Goal: Task Accomplishment & Management: Use online tool/utility

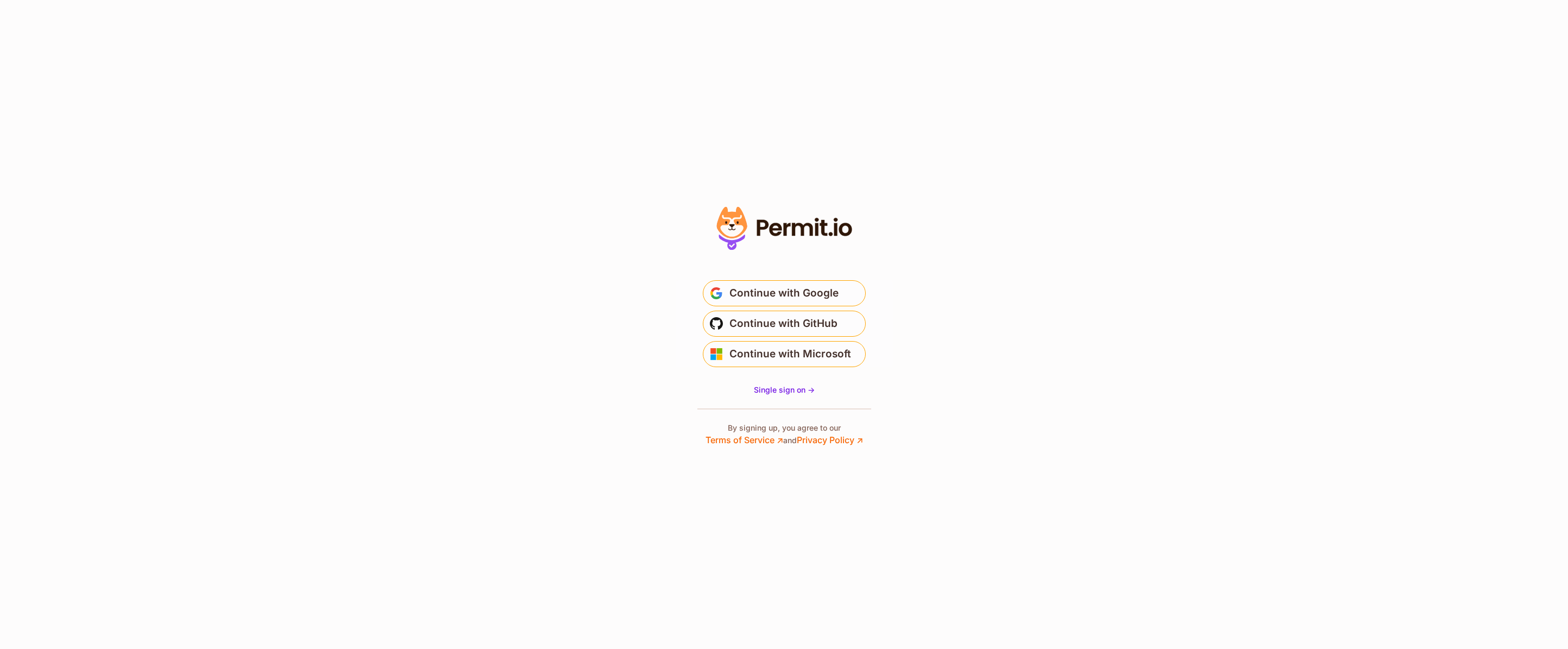
drag, startPoint x: 758, startPoint y: 299, endPoint x: 585, endPoint y: 289, distance: 173.3
click at [585, 289] on section "Or" at bounding box center [784, 324] width 1568 height 649
click at [778, 293] on span "Continue with Google" at bounding box center [784, 293] width 109 height 17
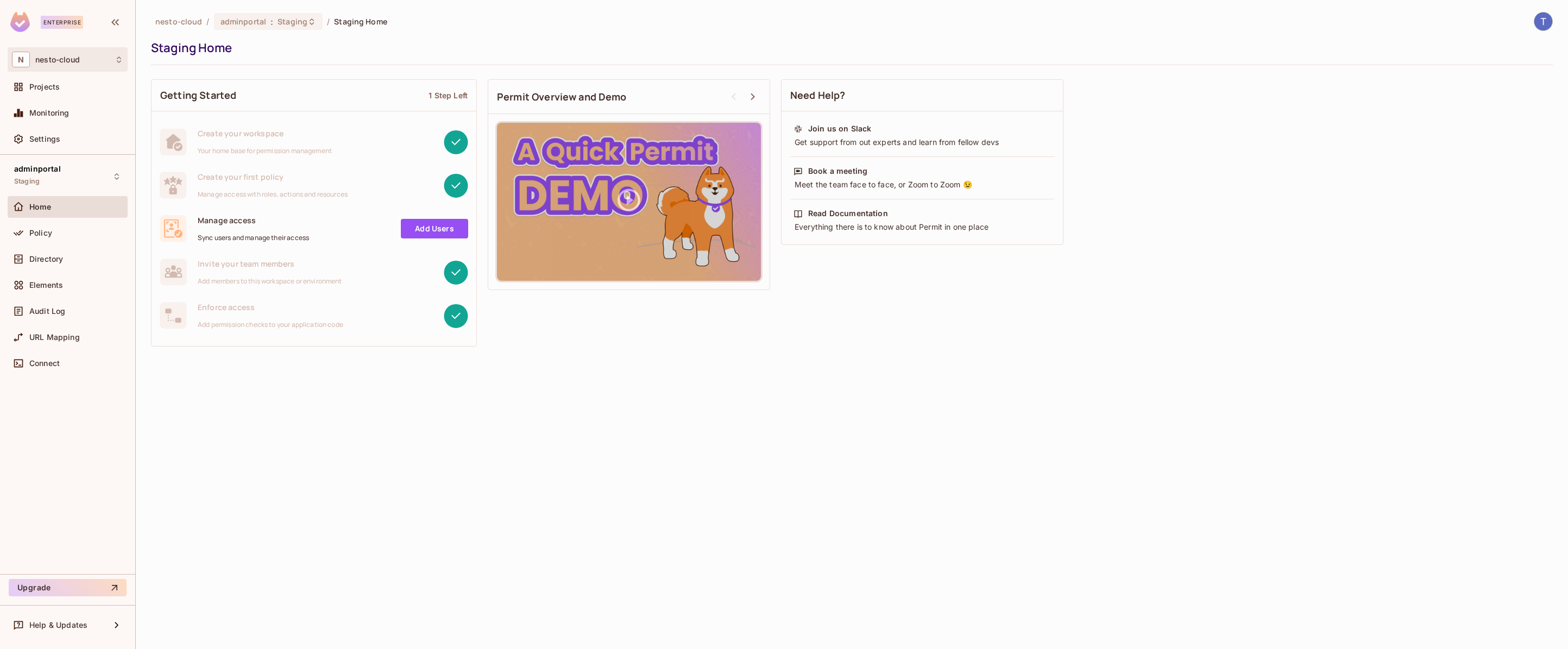
click at [62, 63] on span "nesto-cloud" at bounding box center [58, 60] width 45 height 9
click at [64, 59] on div at bounding box center [784, 324] width 1568 height 649
click at [86, 180] on div "adminportal Staging" at bounding box center [67, 176] width 120 height 30
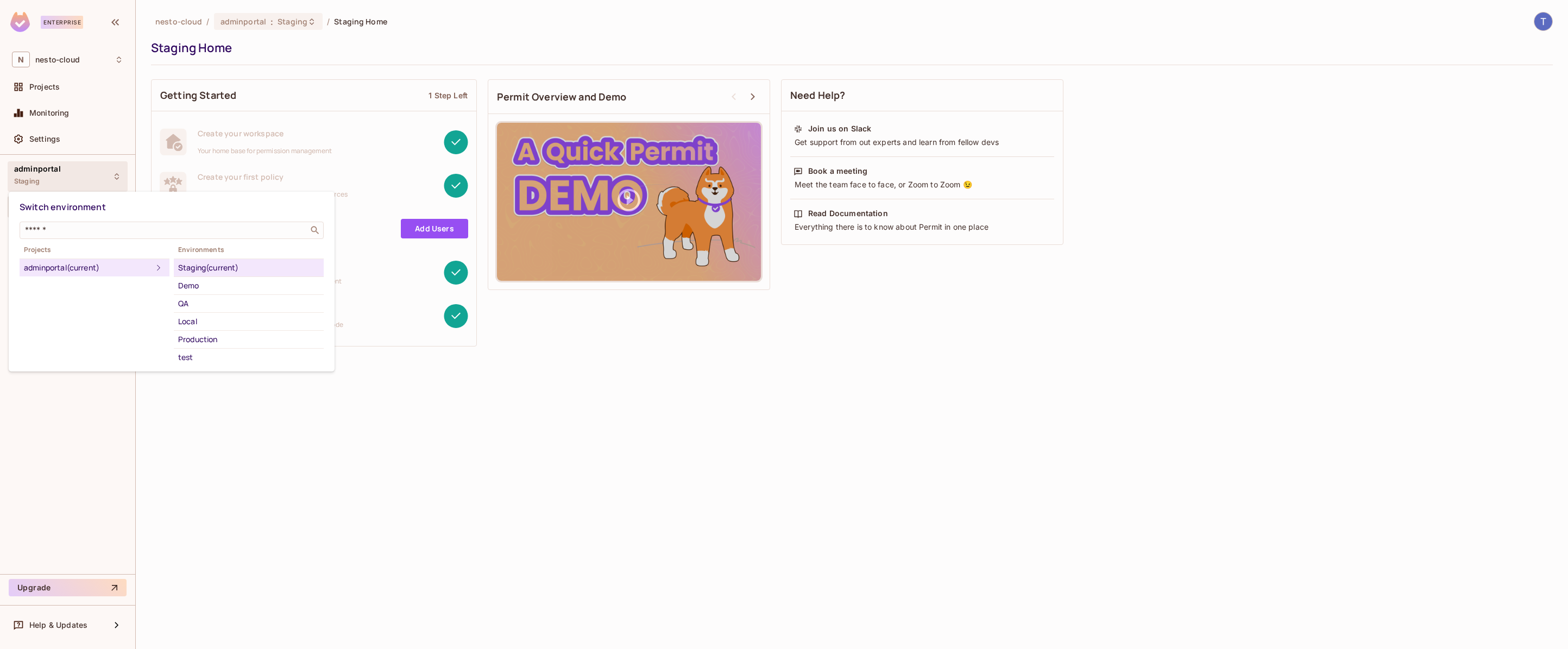
click at [87, 178] on div at bounding box center [784, 324] width 1568 height 649
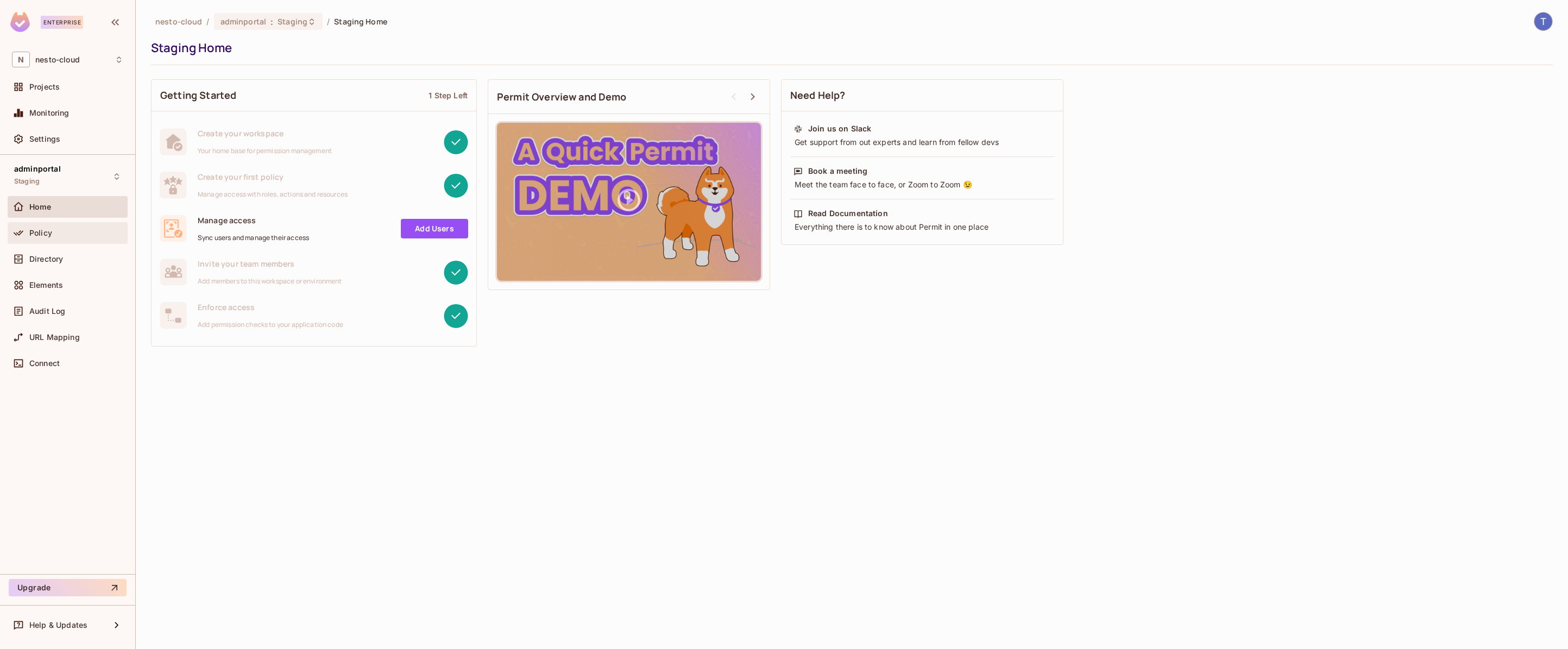
click at [66, 241] on div "Policy" at bounding box center [67, 233] width 120 height 22
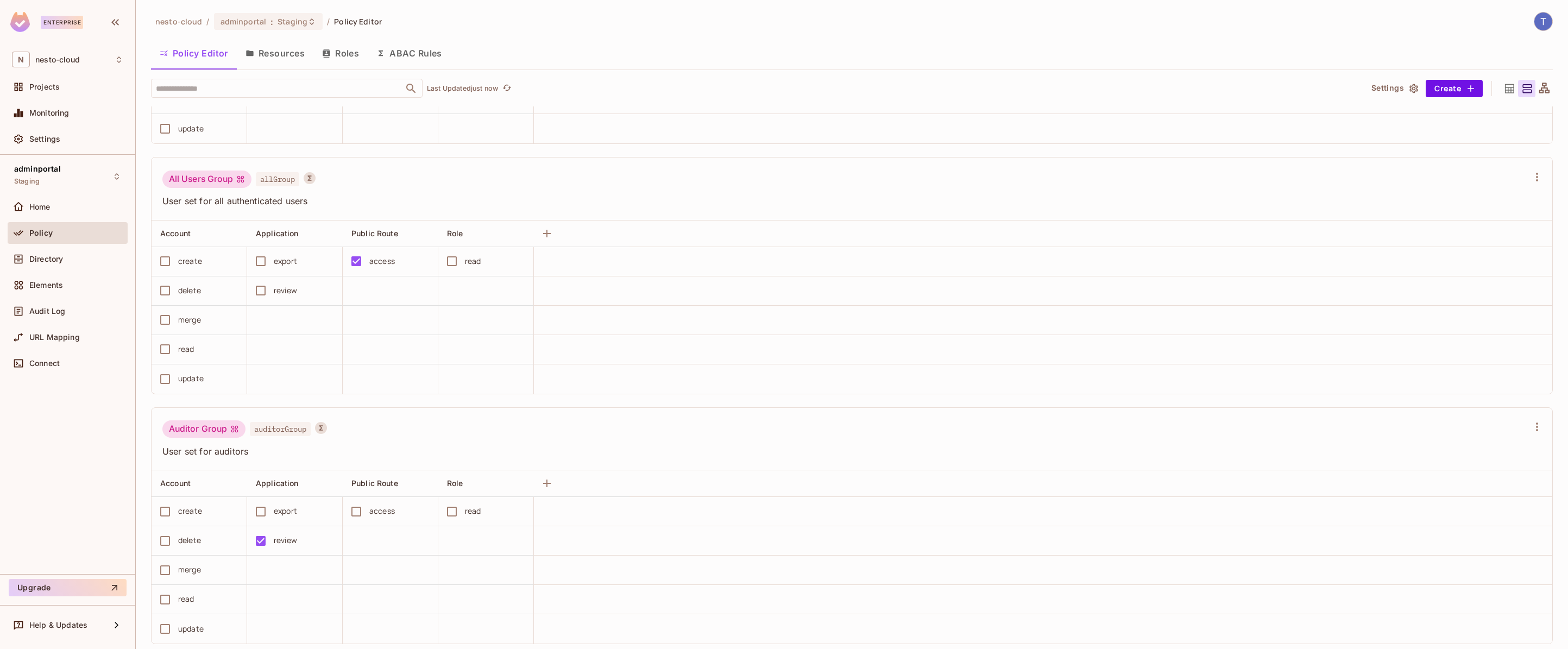
scroll to position [472, 0]
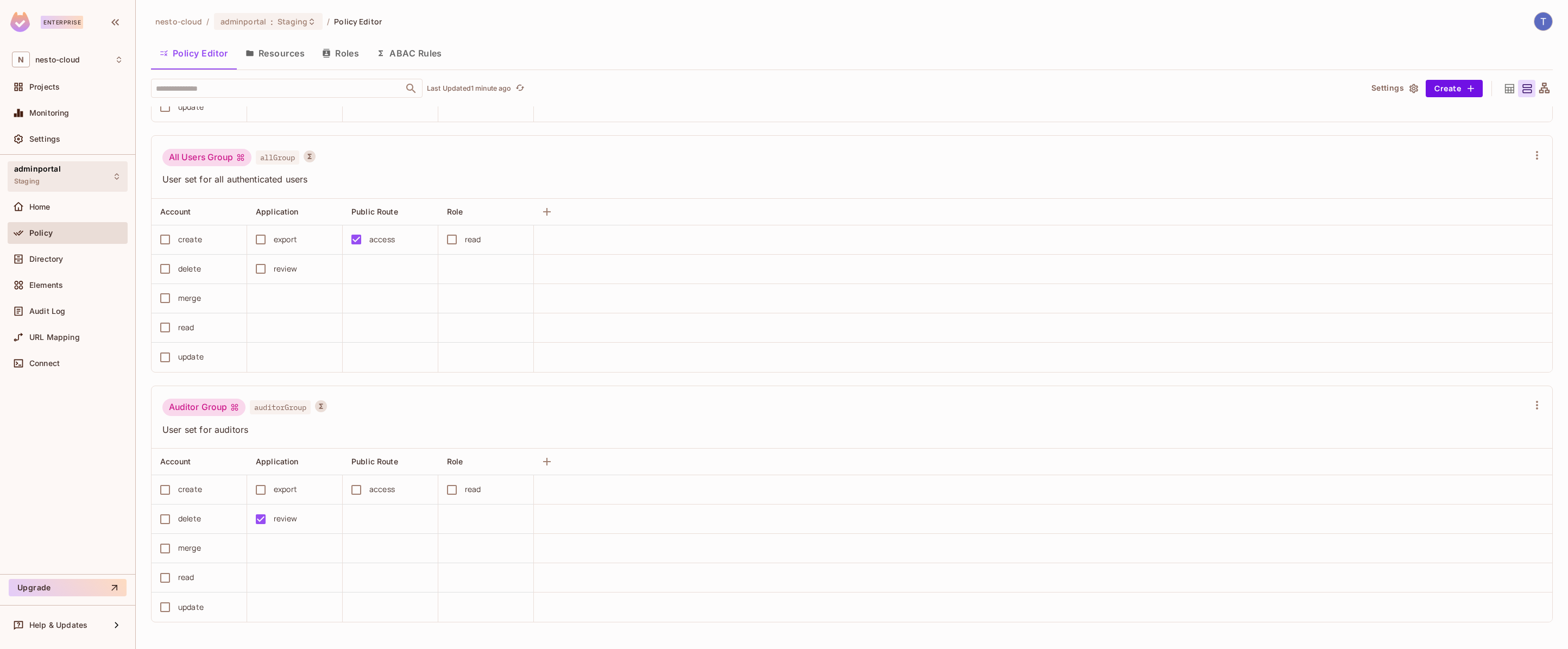
click at [90, 173] on div "adminportal Staging" at bounding box center [67, 176] width 120 height 30
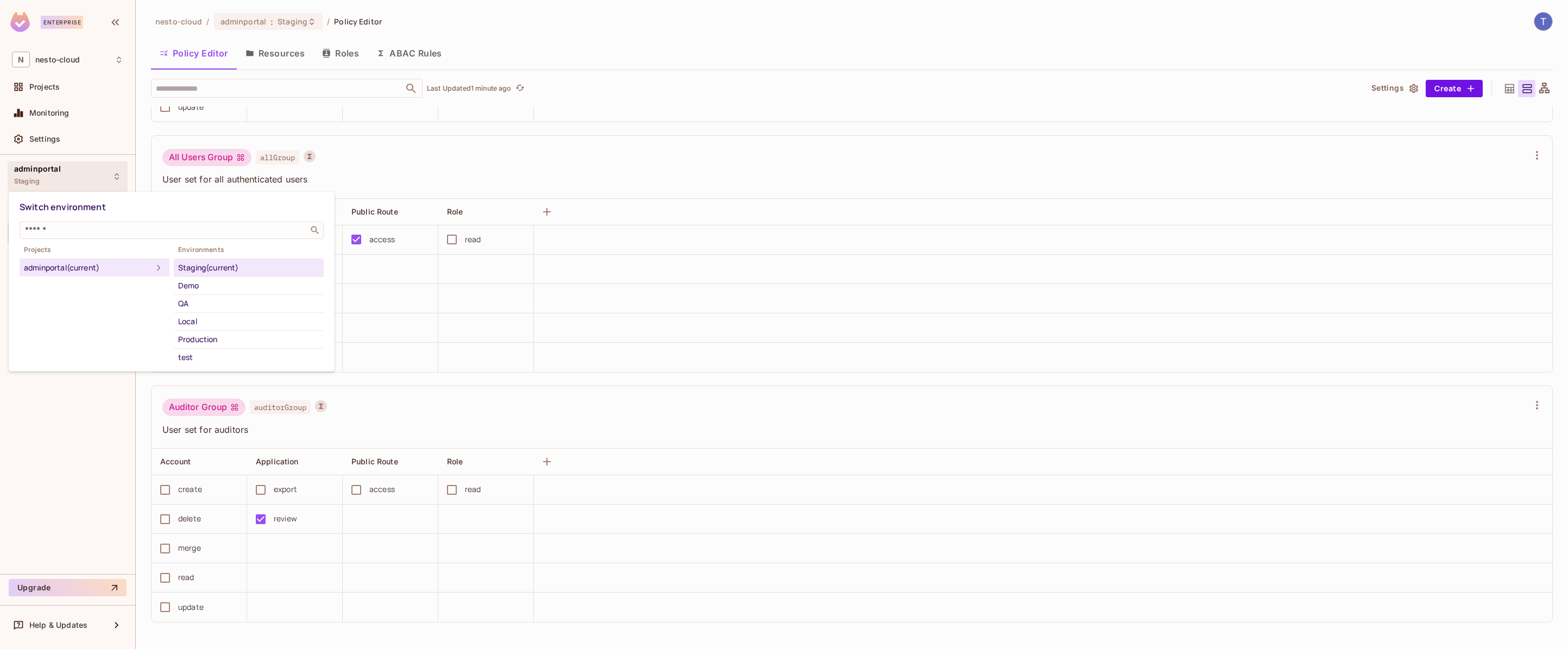
click at [90, 173] on div at bounding box center [784, 324] width 1568 height 649
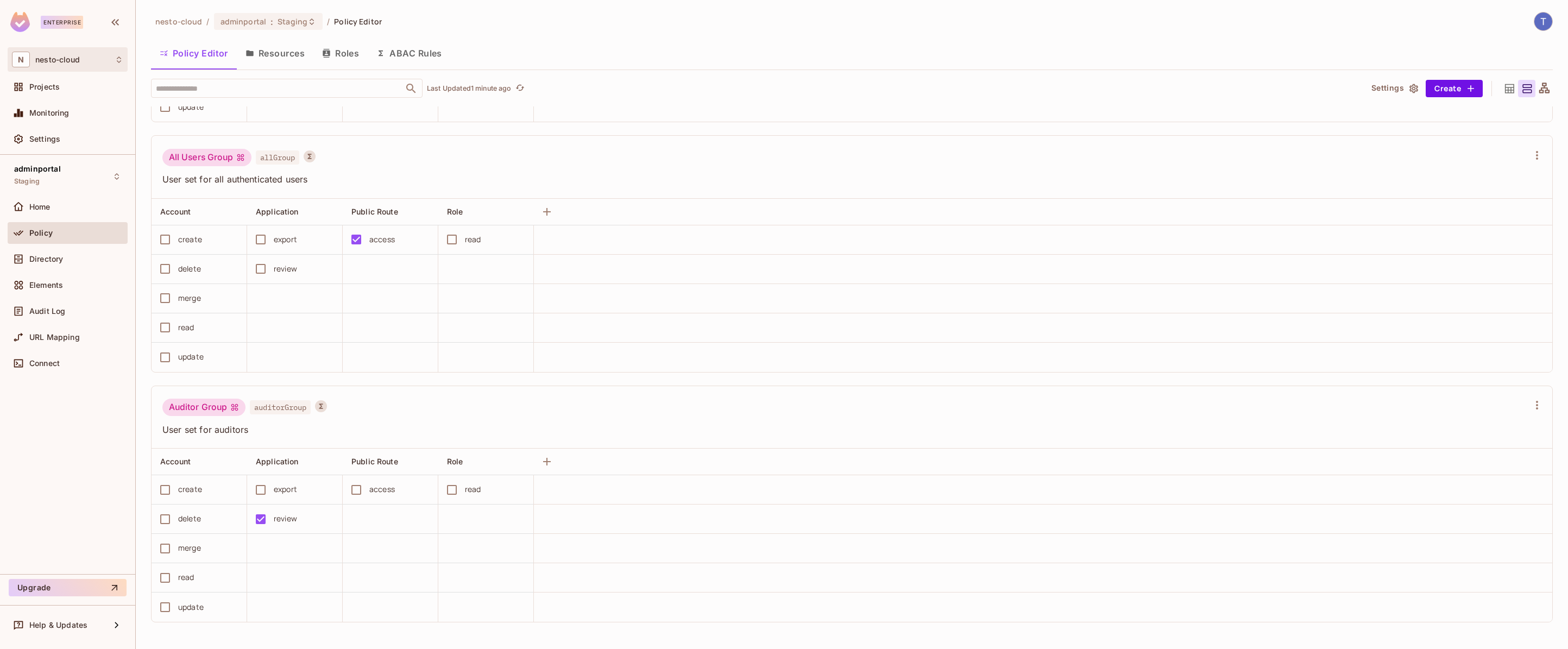
click at [88, 60] on div "N nesto-cloud" at bounding box center [67, 59] width 112 height 16
click at [82, 126] on li "[DOMAIN_NAME] nesto" at bounding box center [84, 121] width 151 height 29
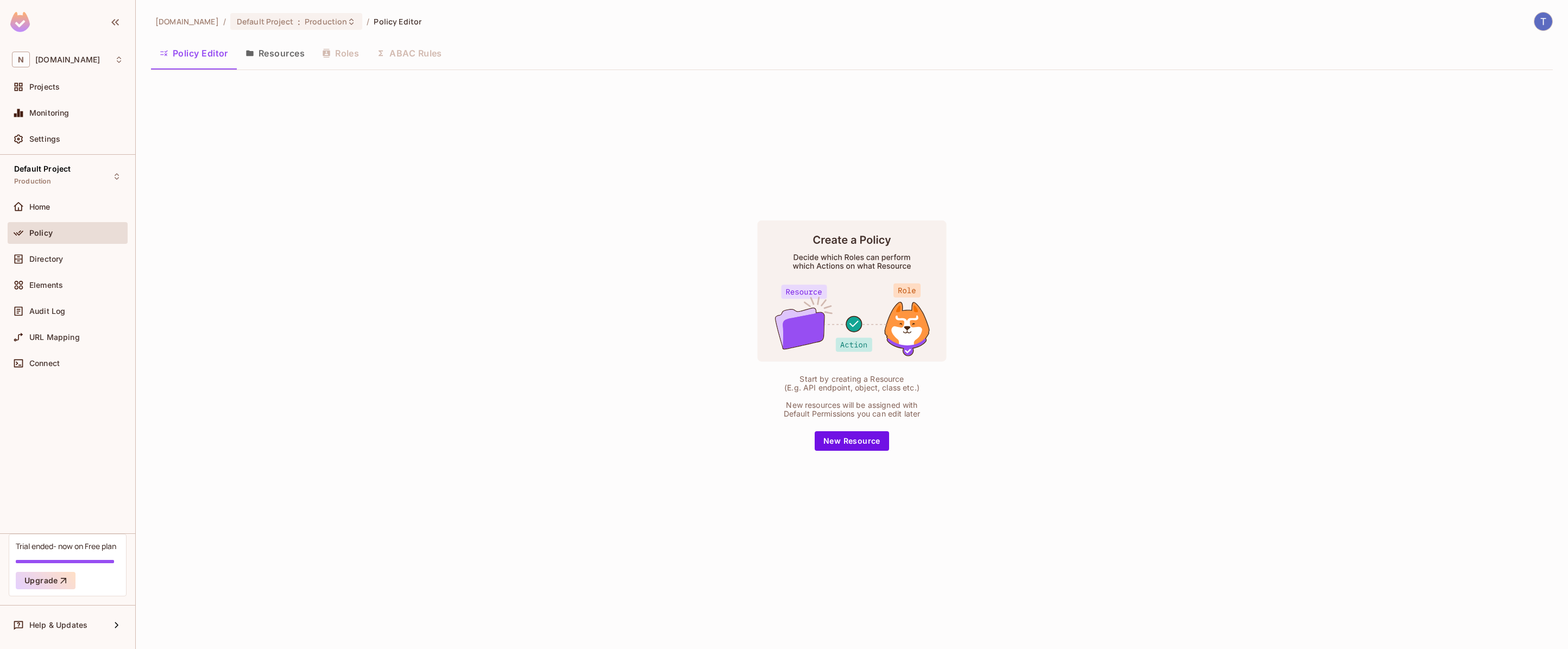
scroll to position [0, 0]
click at [192, 278] on link "×" at bounding box center [191, 279] width 4 height 10
click at [64, 204] on div "Home" at bounding box center [76, 207] width 94 height 9
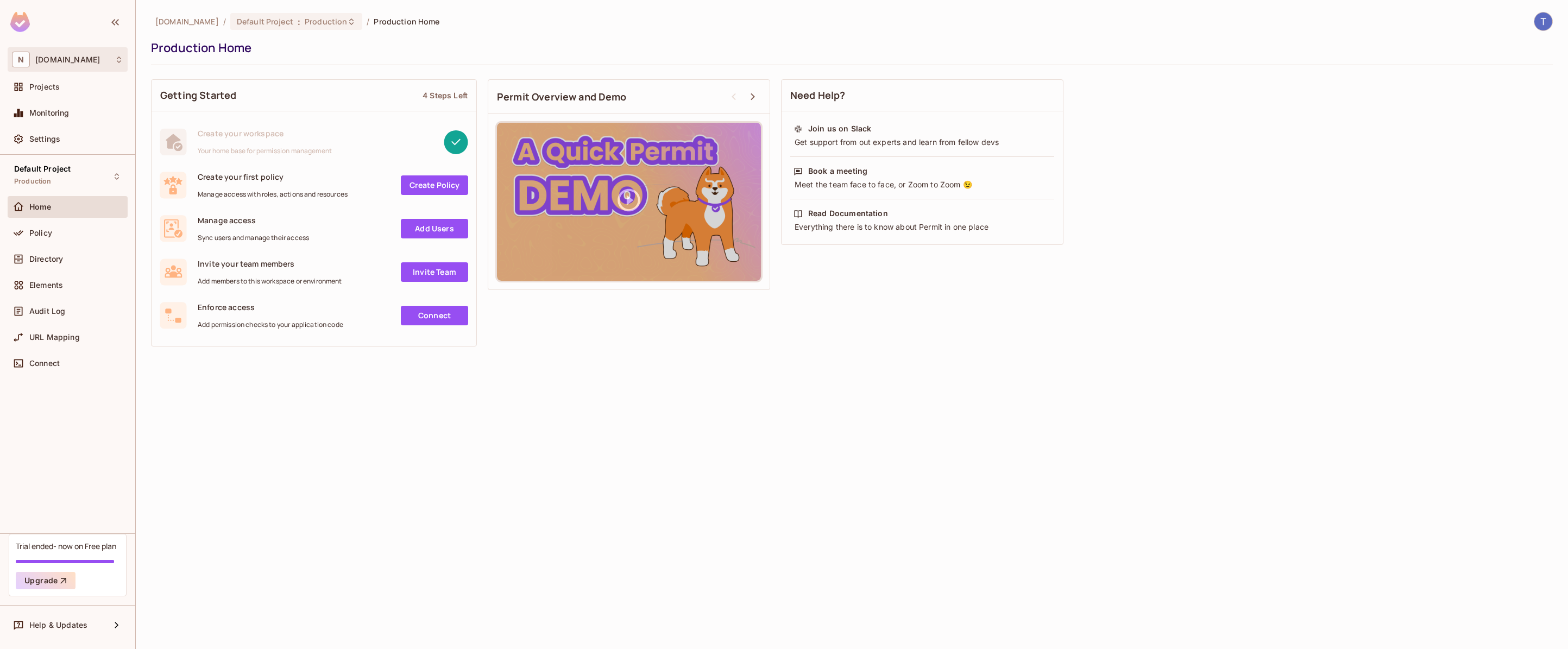
click at [50, 56] on span "[DOMAIN_NAME]" at bounding box center [68, 60] width 64 height 9
click at [62, 91] on span "nesto-cloud" at bounding box center [61, 91] width 76 height 10
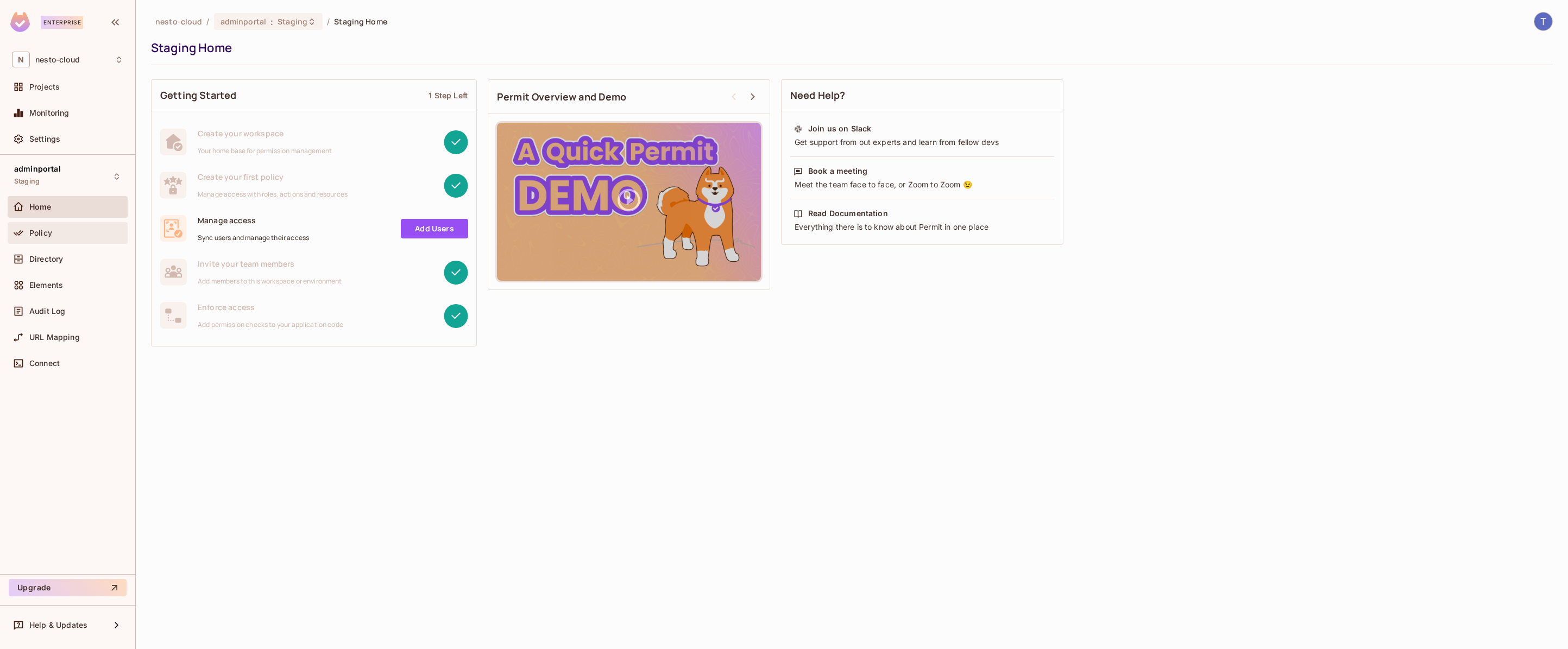
click at [75, 231] on div "Policy" at bounding box center [76, 233] width 94 height 9
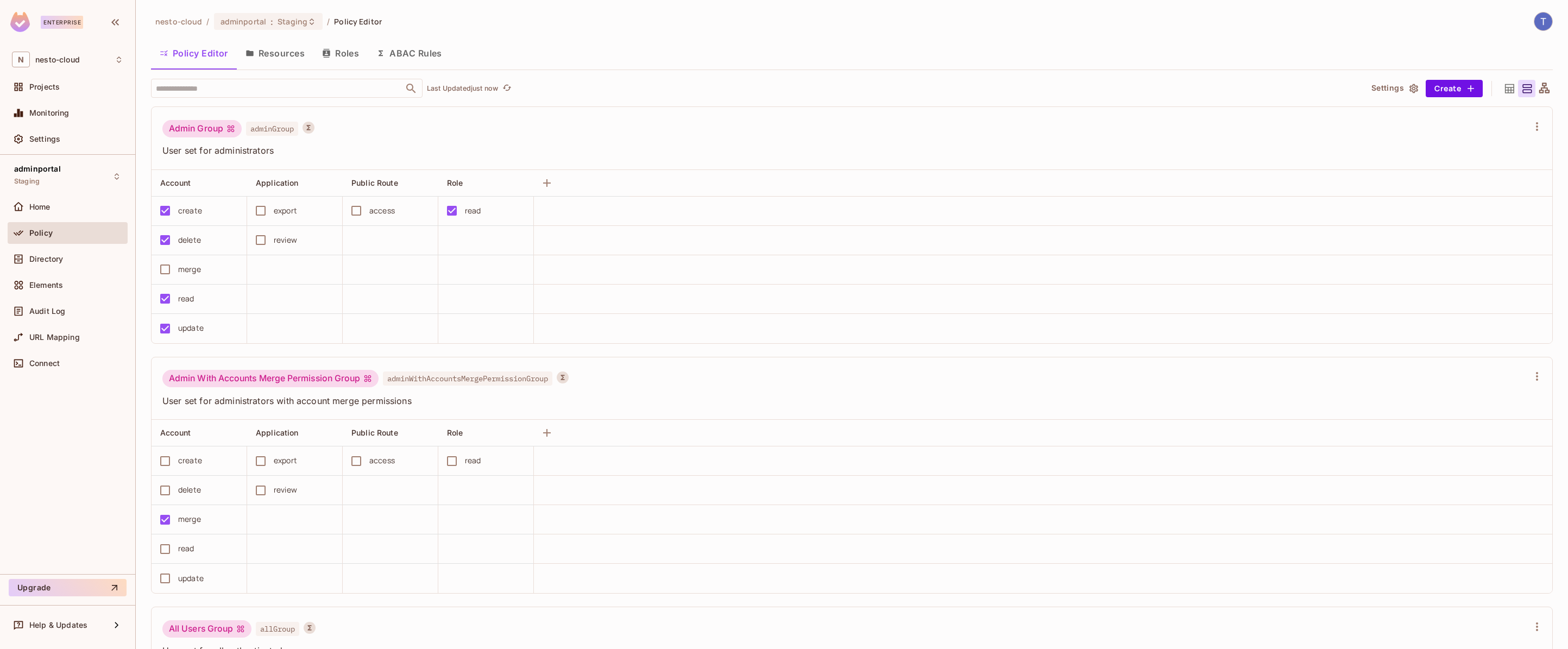
click at [279, 53] on button "Resources" at bounding box center [275, 53] width 77 height 27
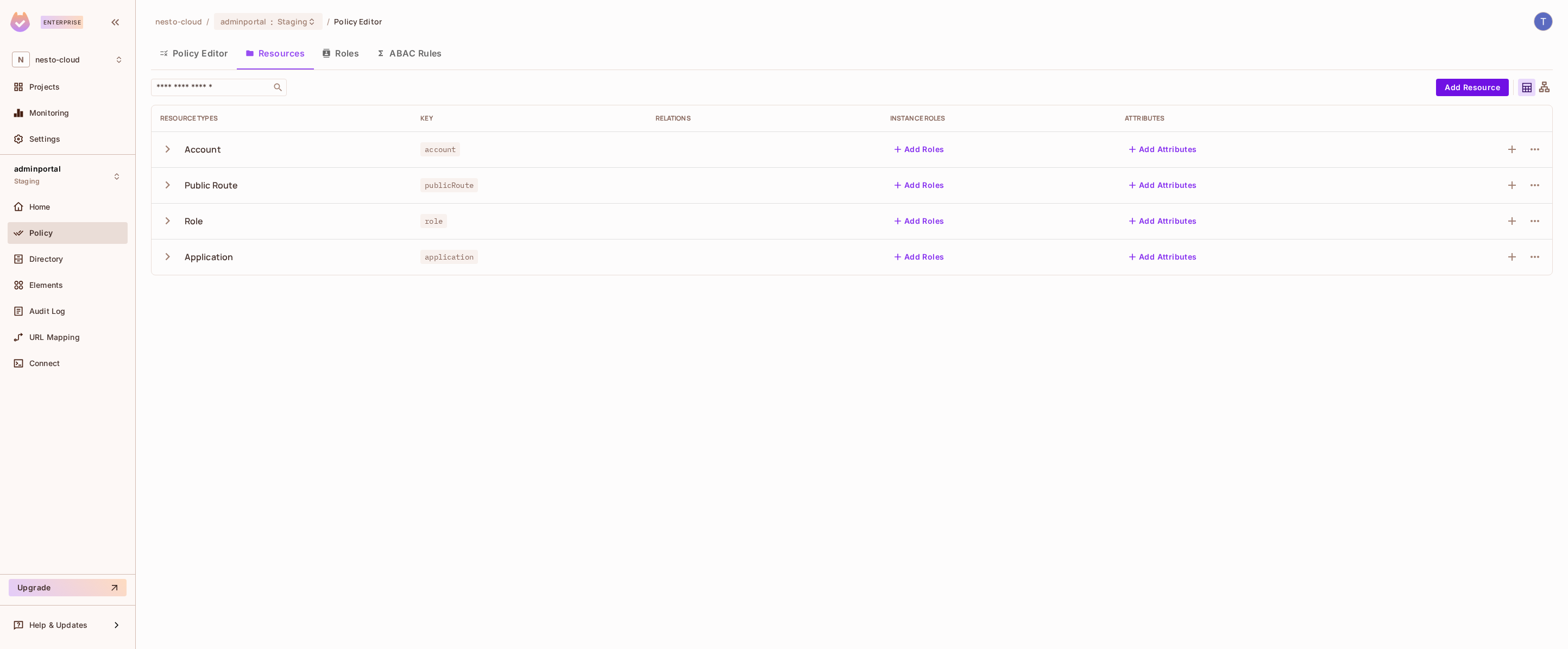
click at [164, 258] on icon "button" at bounding box center [167, 256] width 14 height 14
click at [1539, 295] on icon "button" at bounding box center [1534, 293] width 13 height 13
click at [1189, 450] on div at bounding box center [784, 324] width 1568 height 649
click at [347, 55] on button "Roles" at bounding box center [340, 53] width 54 height 27
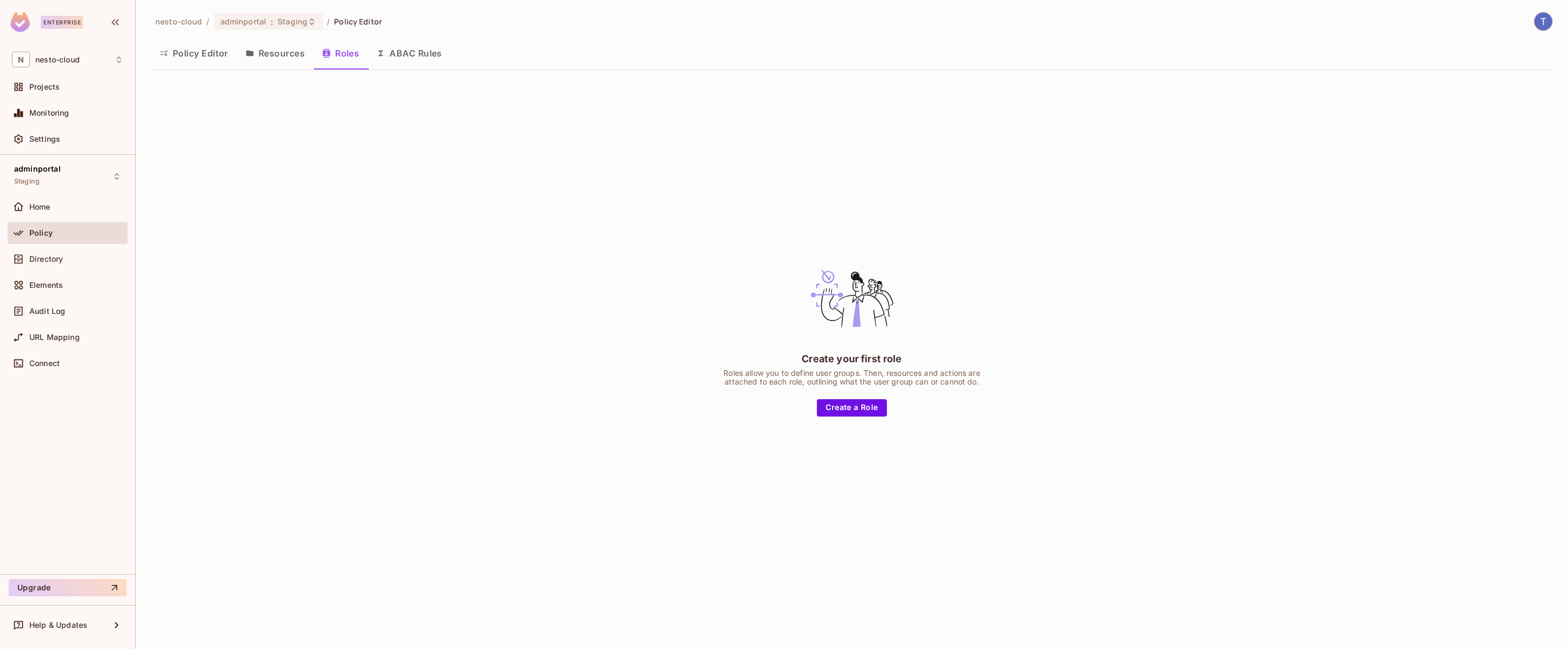
click at [423, 53] on button "ABAC Rules" at bounding box center [409, 53] width 83 height 27
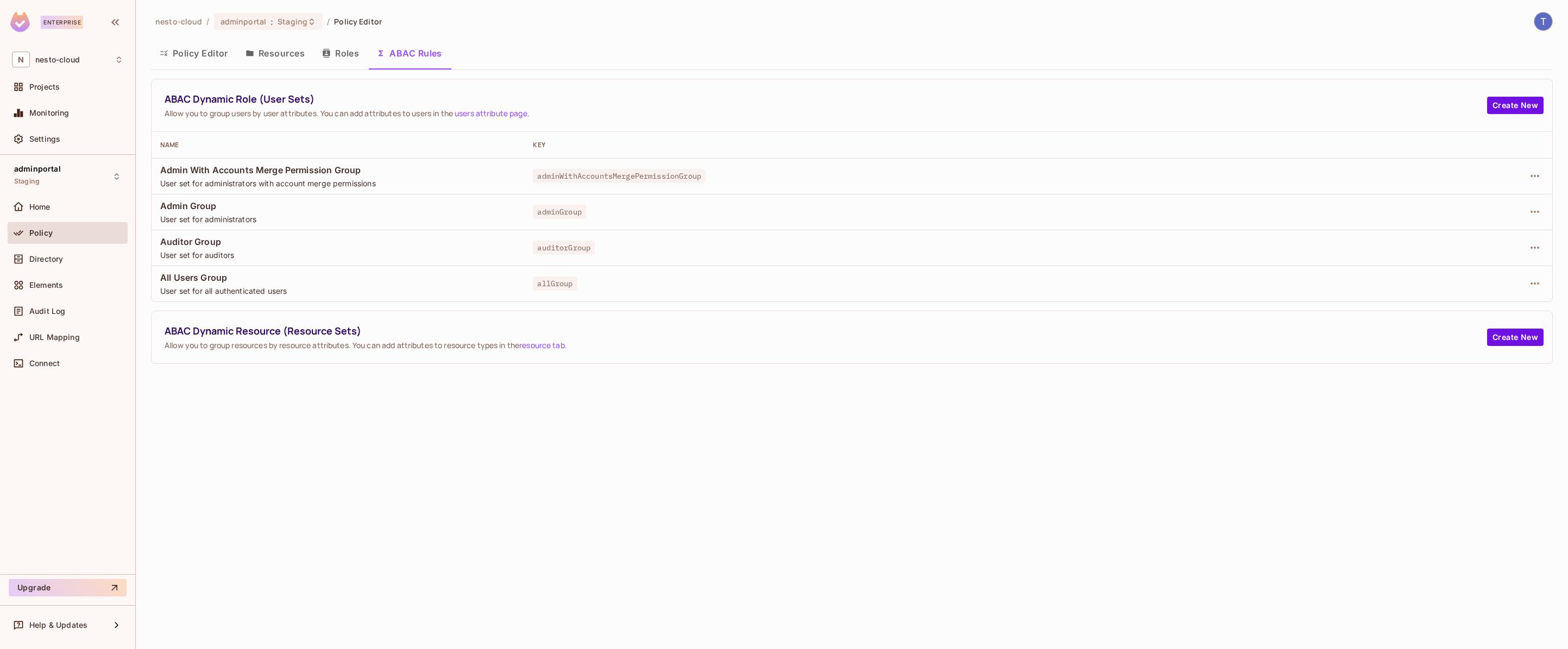
click at [273, 56] on button "Resources" at bounding box center [275, 53] width 77 height 27
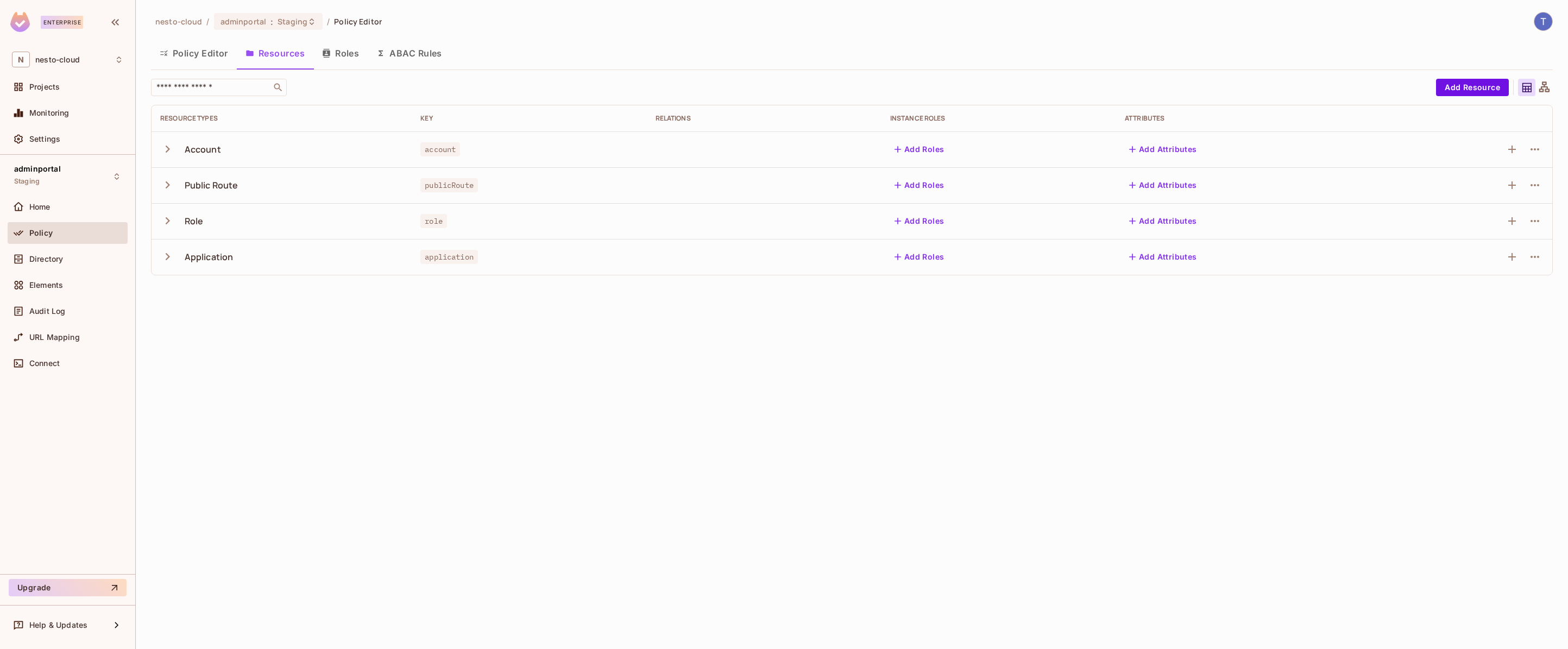
click at [166, 258] on icon "button" at bounding box center [167, 256] width 14 height 14
click at [198, 54] on button "Policy Editor" at bounding box center [193, 53] width 86 height 27
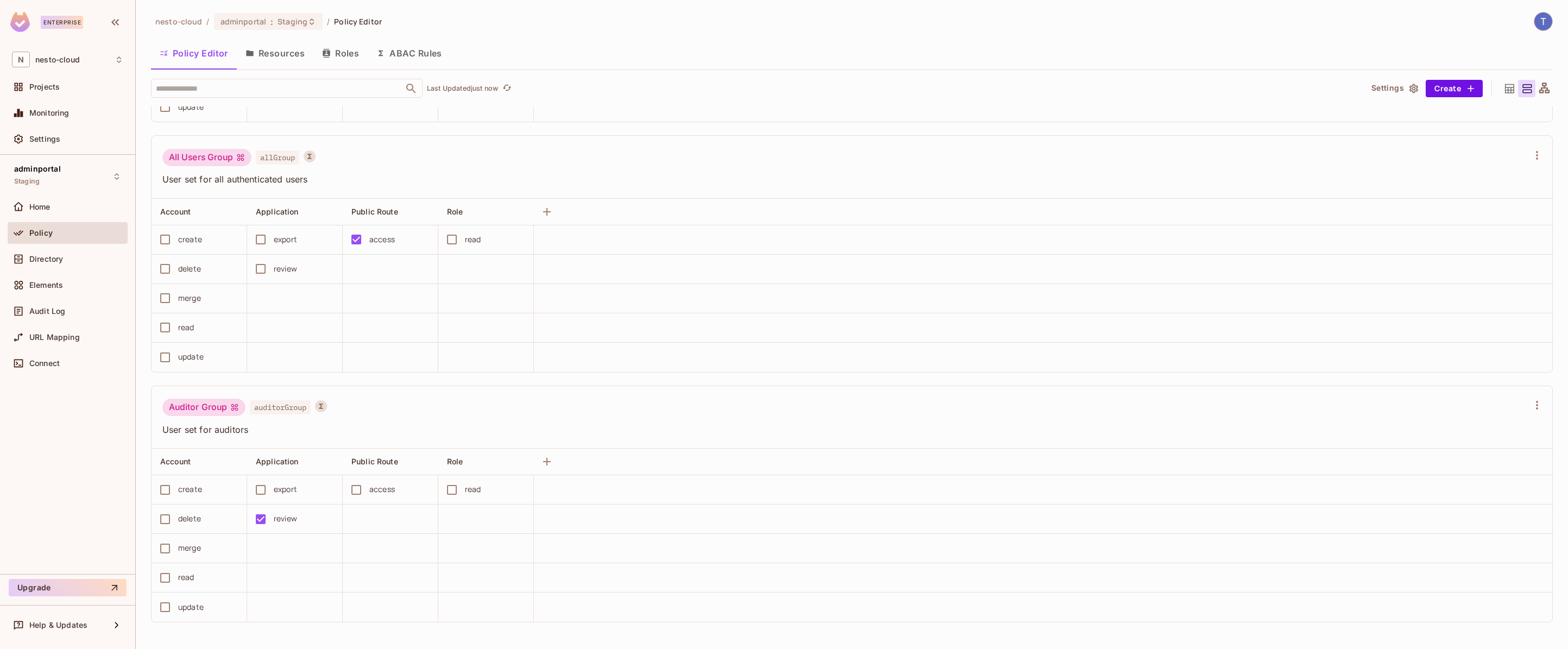
scroll to position [1, 0]
click at [79, 481] on div "adminportal Staging Home Policy Directory Elements Audit Log URL Mapping Connect" at bounding box center [67, 365] width 135 height 419
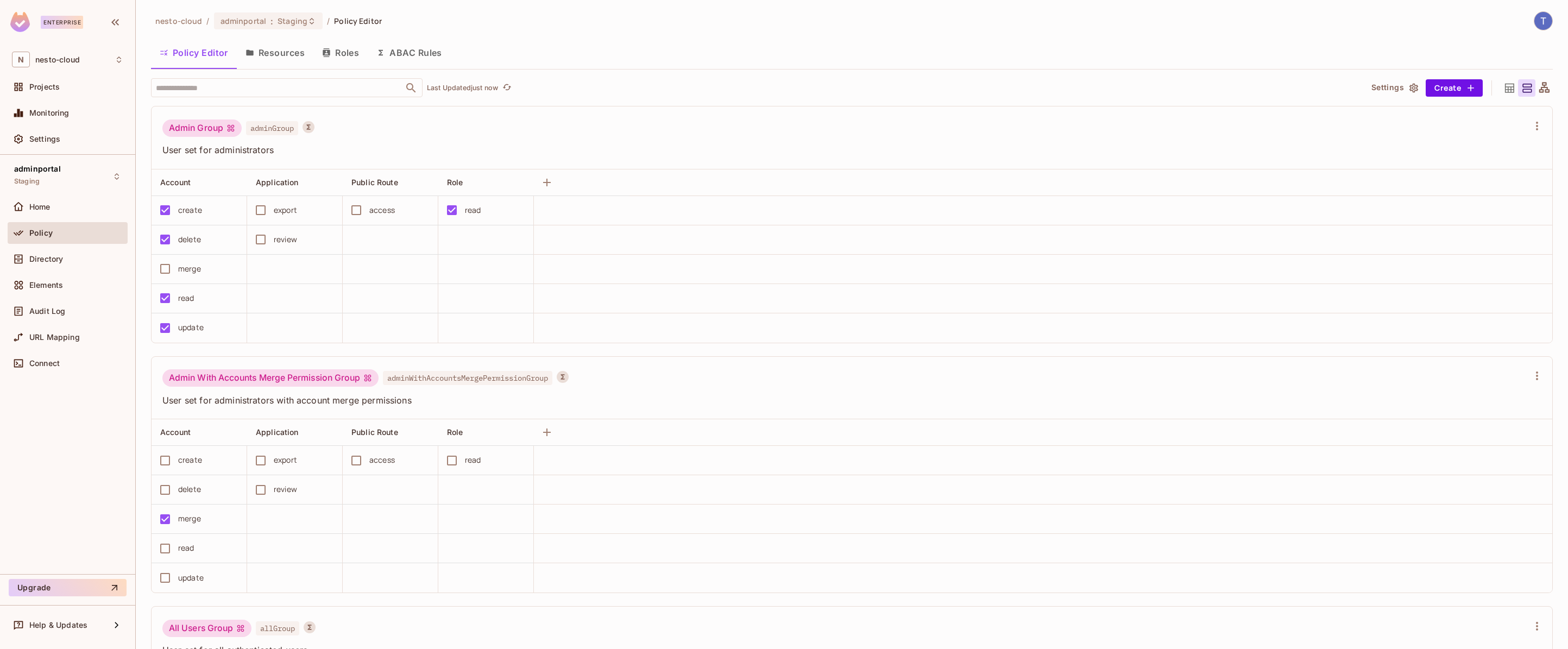
click at [281, 54] on button "Resources" at bounding box center [275, 53] width 77 height 27
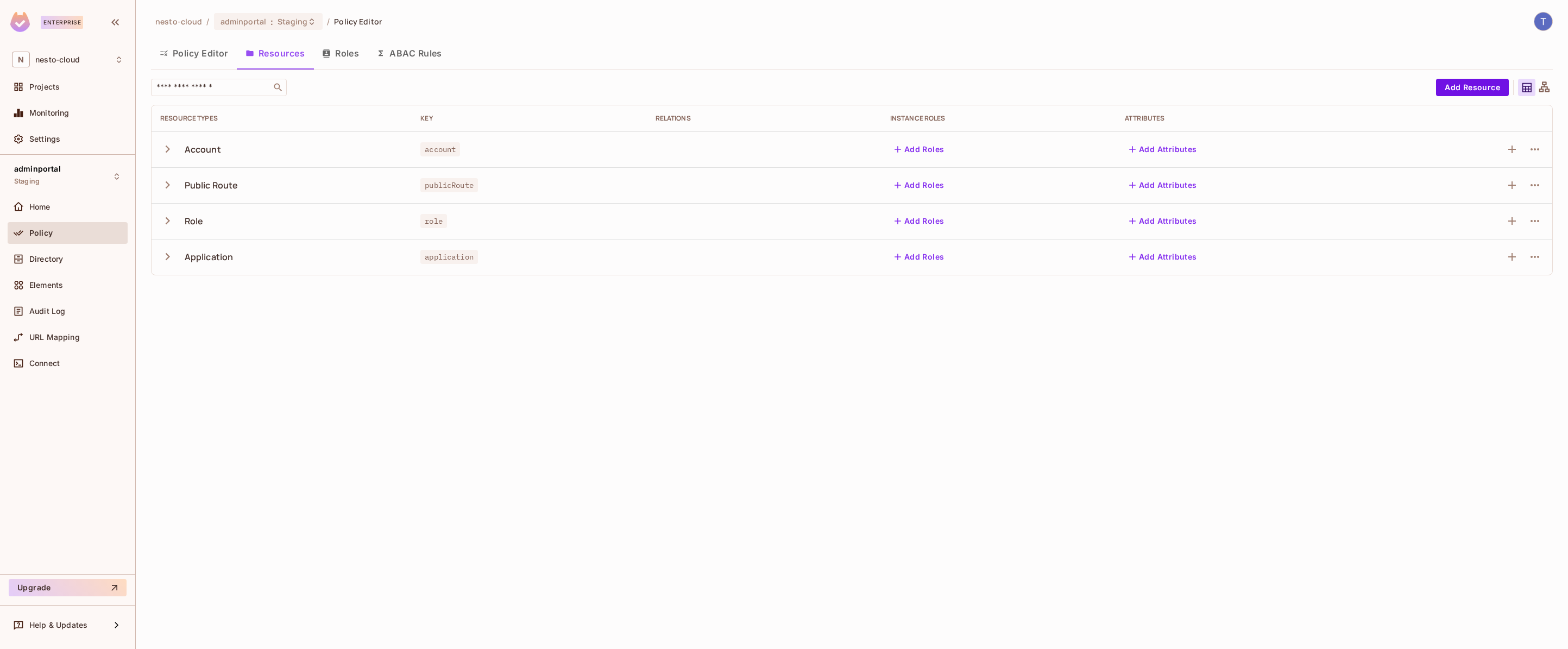
click at [172, 257] on icon "button" at bounding box center [167, 256] width 14 height 14
click at [1531, 293] on icon "button" at bounding box center [1534, 293] width 9 height 2
drag, startPoint x: 1475, startPoint y: 493, endPoint x: 1495, endPoint y: 450, distance: 47.4
click at [1478, 489] on div at bounding box center [784, 324] width 1568 height 649
click at [952, 491] on div "nesto-cloud / adminportal : Staging / Policy Editor Policy Editor Resources Rol…" at bounding box center [851, 324] width 1432 height 649
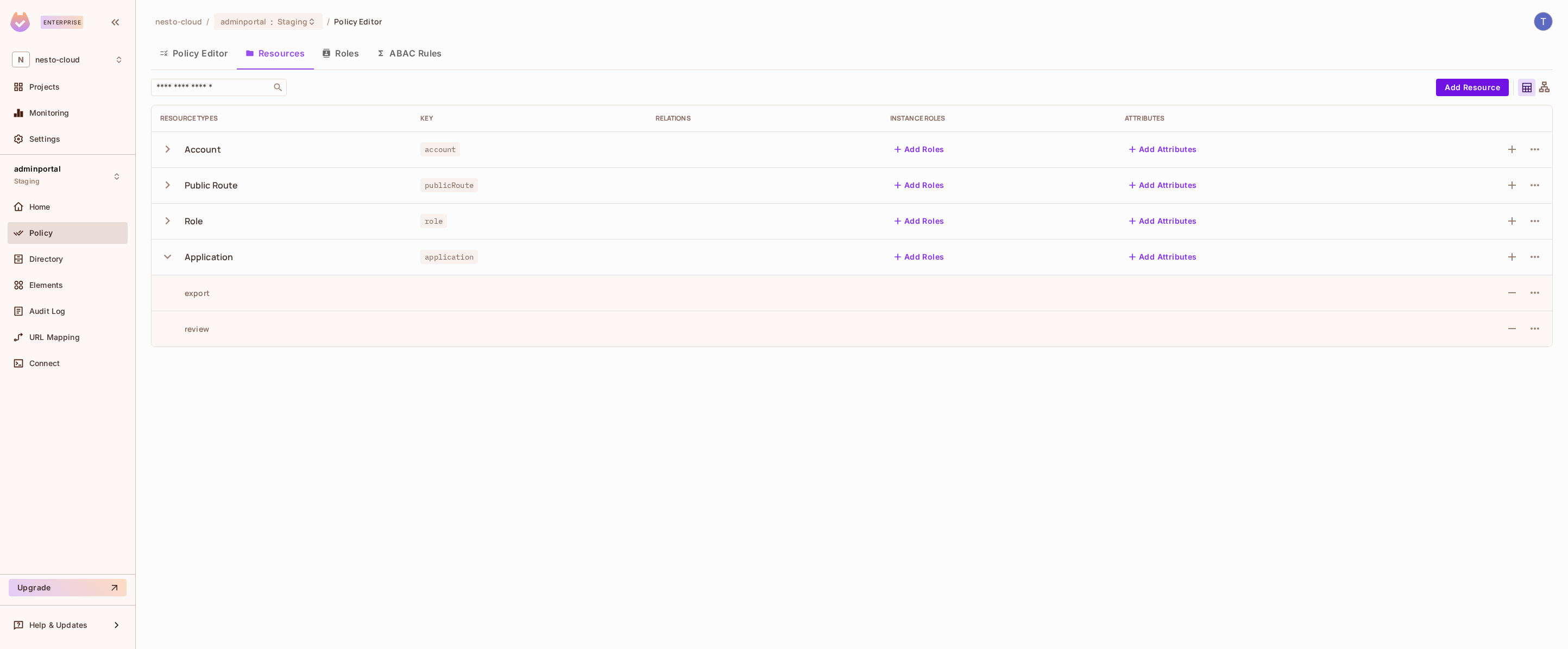
click at [200, 45] on button "Policy Editor" at bounding box center [193, 53] width 86 height 27
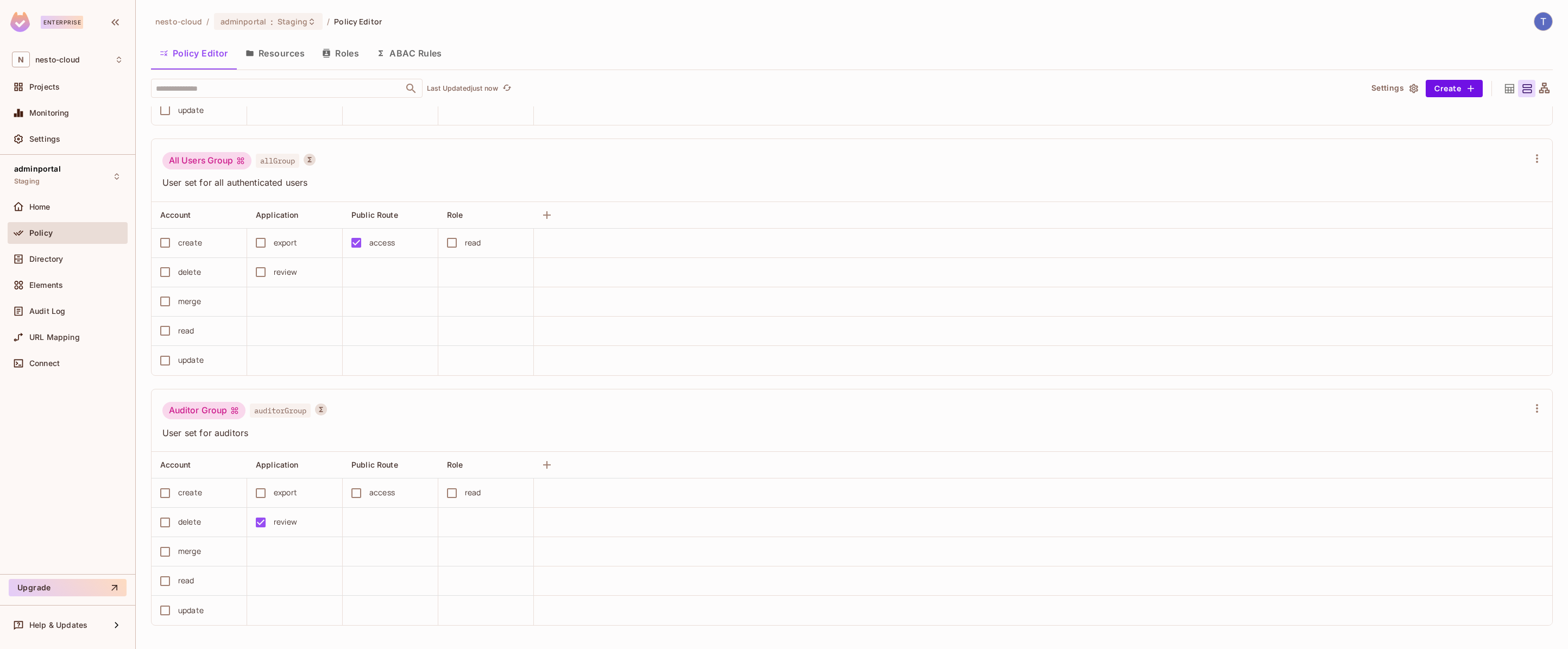
scroll to position [472, 0]
click at [273, 53] on button "Resources" at bounding box center [275, 53] width 77 height 27
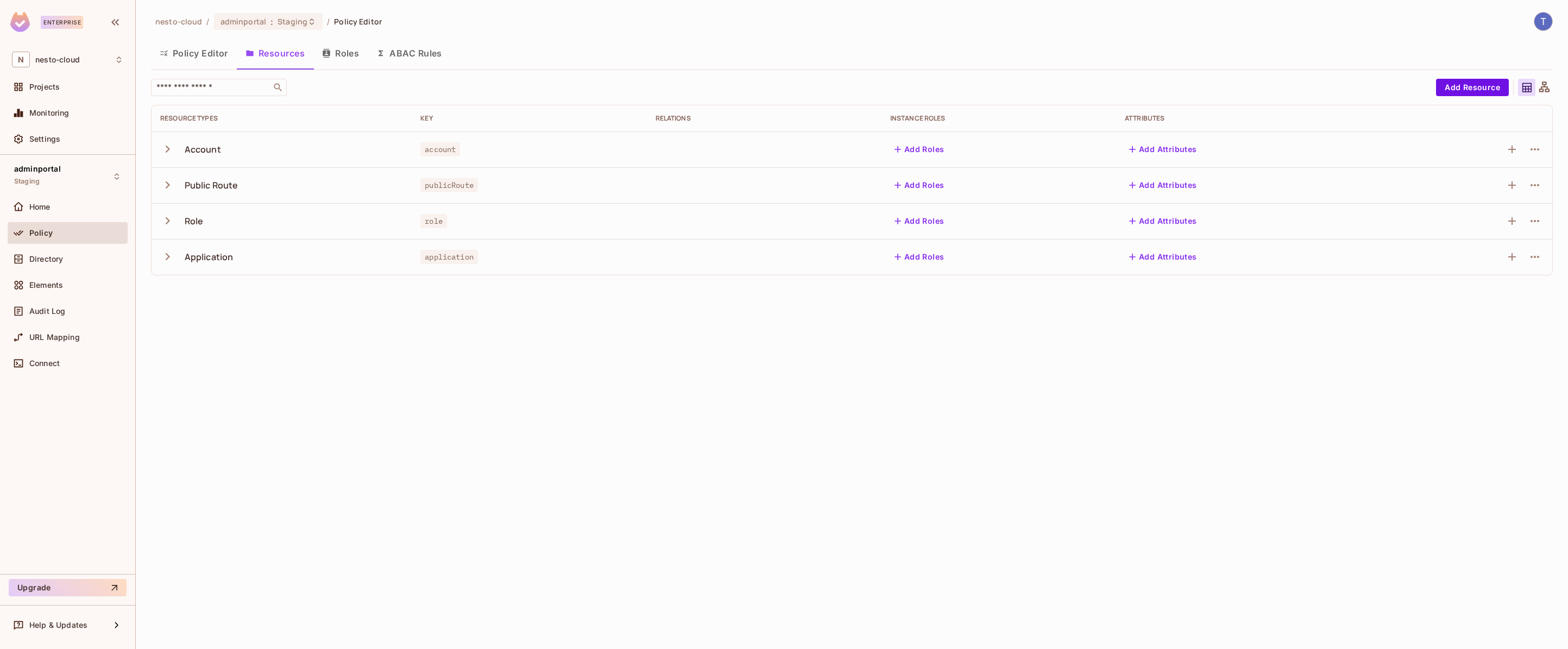
click at [166, 257] on icon "button" at bounding box center [167, 256] width 14 height 14
click at [199, 51] on button "Policy Editor" at bounding box center [193, 53] width 86 height 27
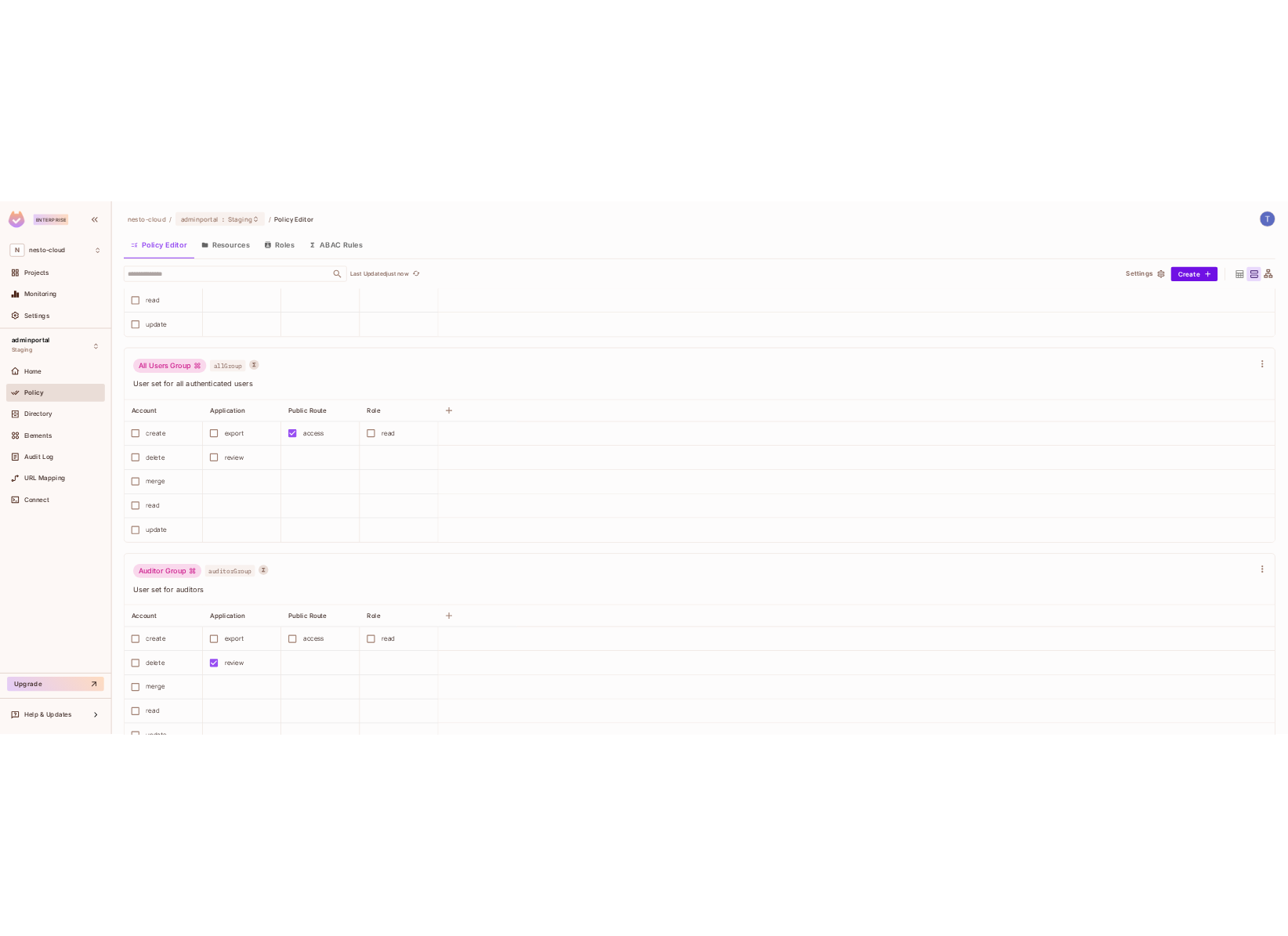
scroll to position [680, 0]
